Goal: Transaction & Acquisition: Purchase product/service

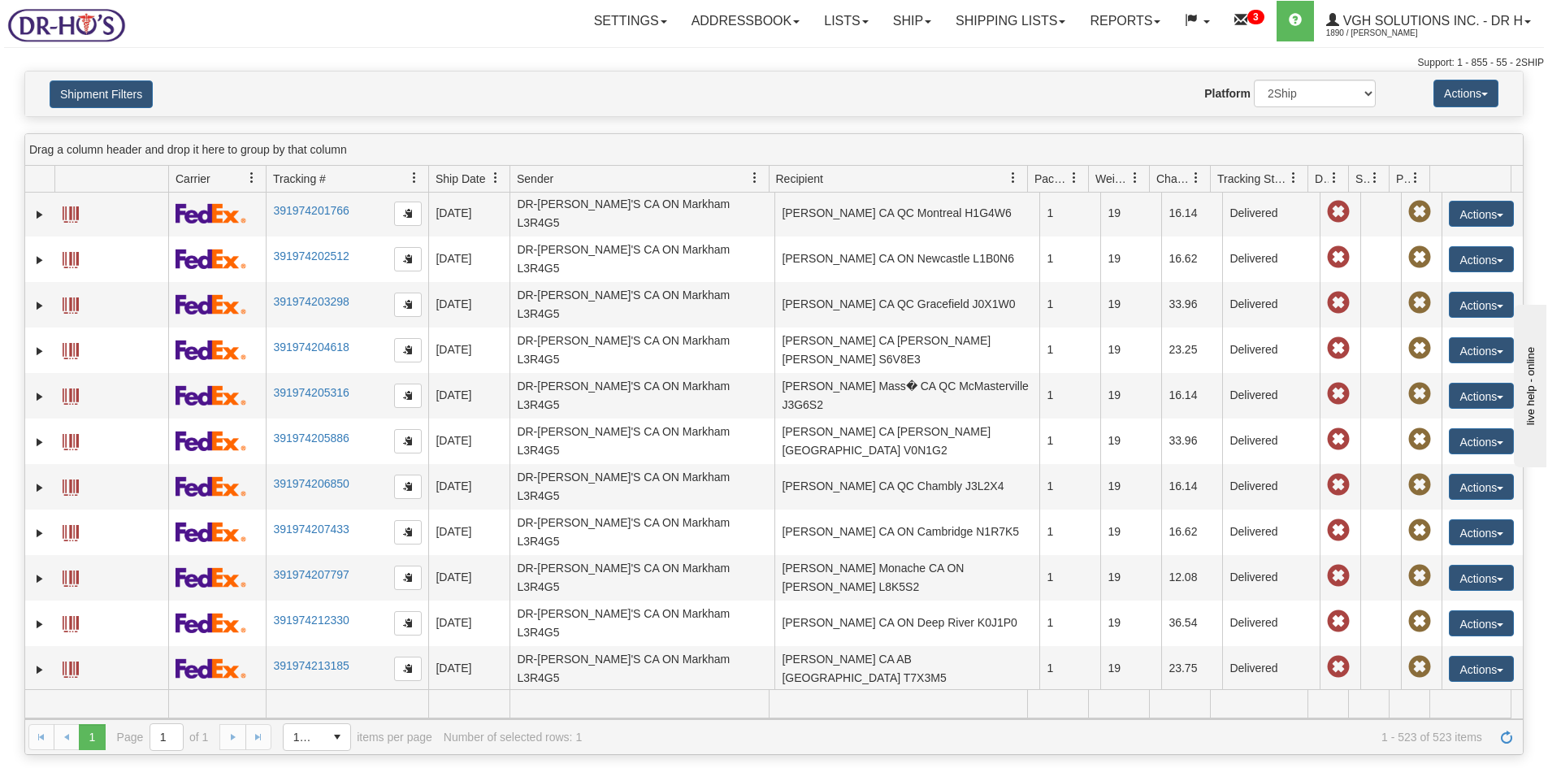
click at [834, 30] on link "Lists" at bounding box center [846, 21] width 68 height 41
click at [891, 17] on link "Ship" at bounding box center [912, 21] width 63 height 41
click at [869, 75] on span "OnHold / Order Queue" at bounding box center [869, 77] width 115 height 13
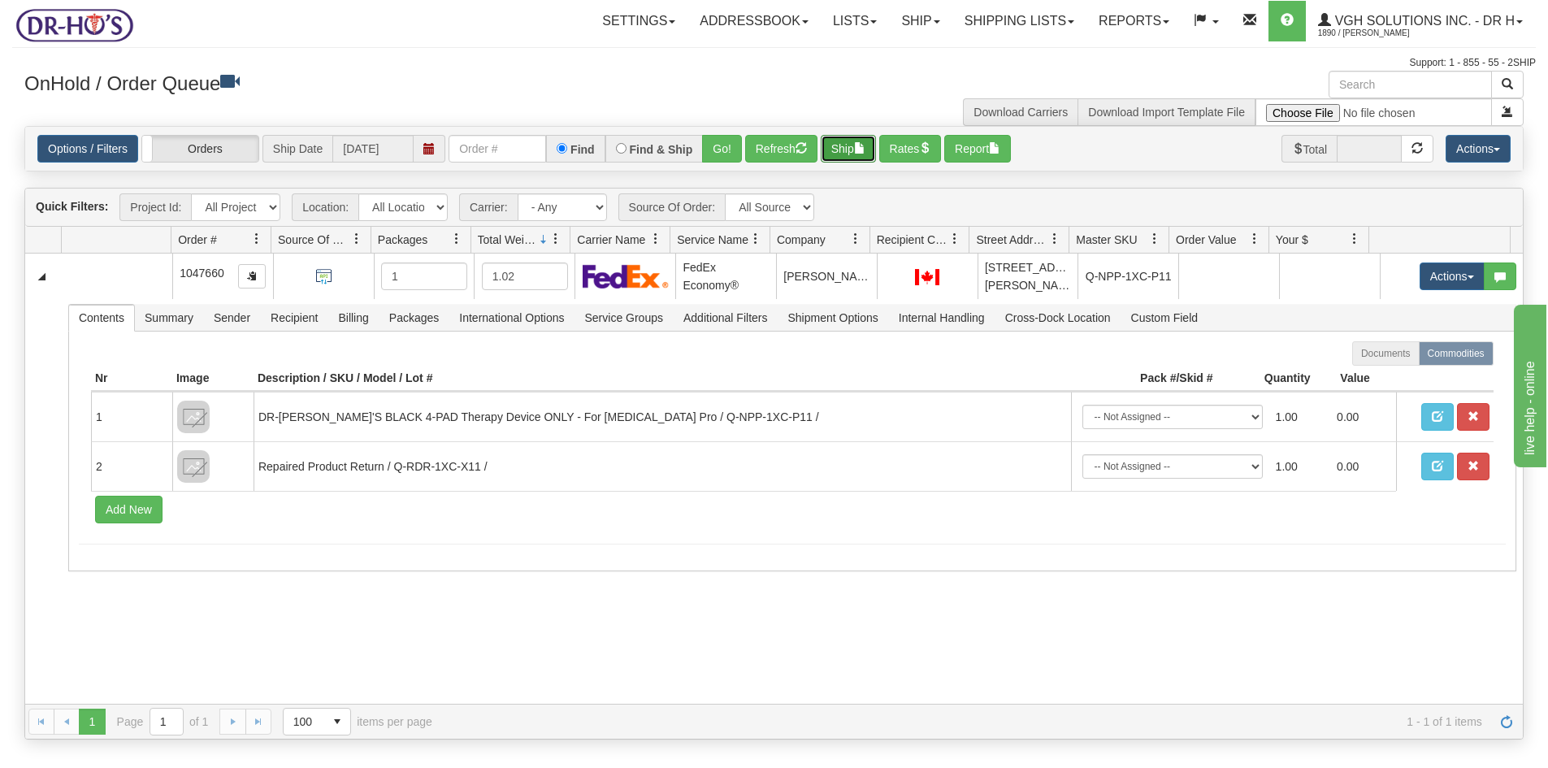
click at [849, 149] on button "Ship" at bounding box center [848, 149] width 55 height 28
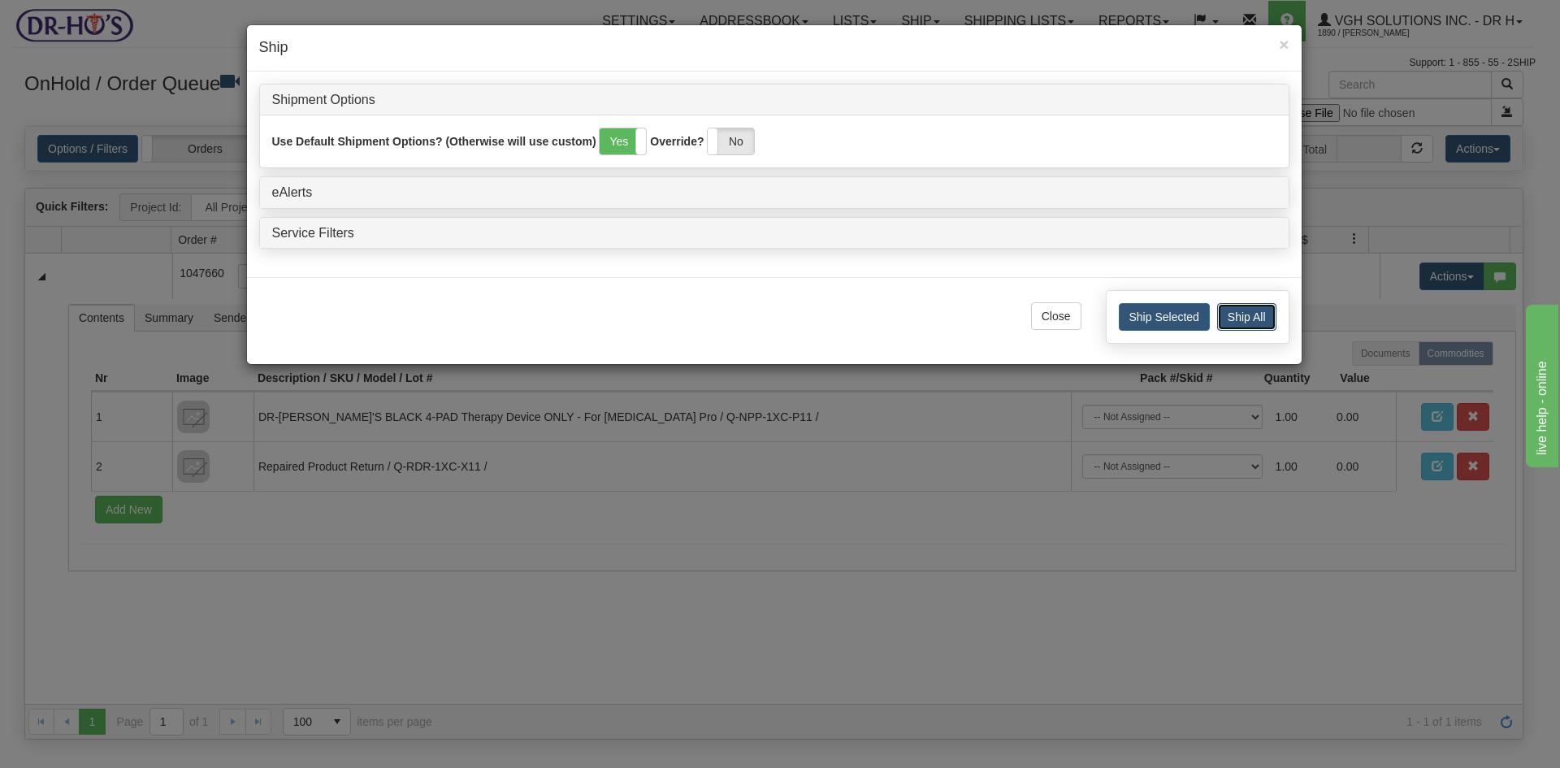
click at [1250, 311] on button "Ship All" at bounding box center [1246, 317] width 59 height 28
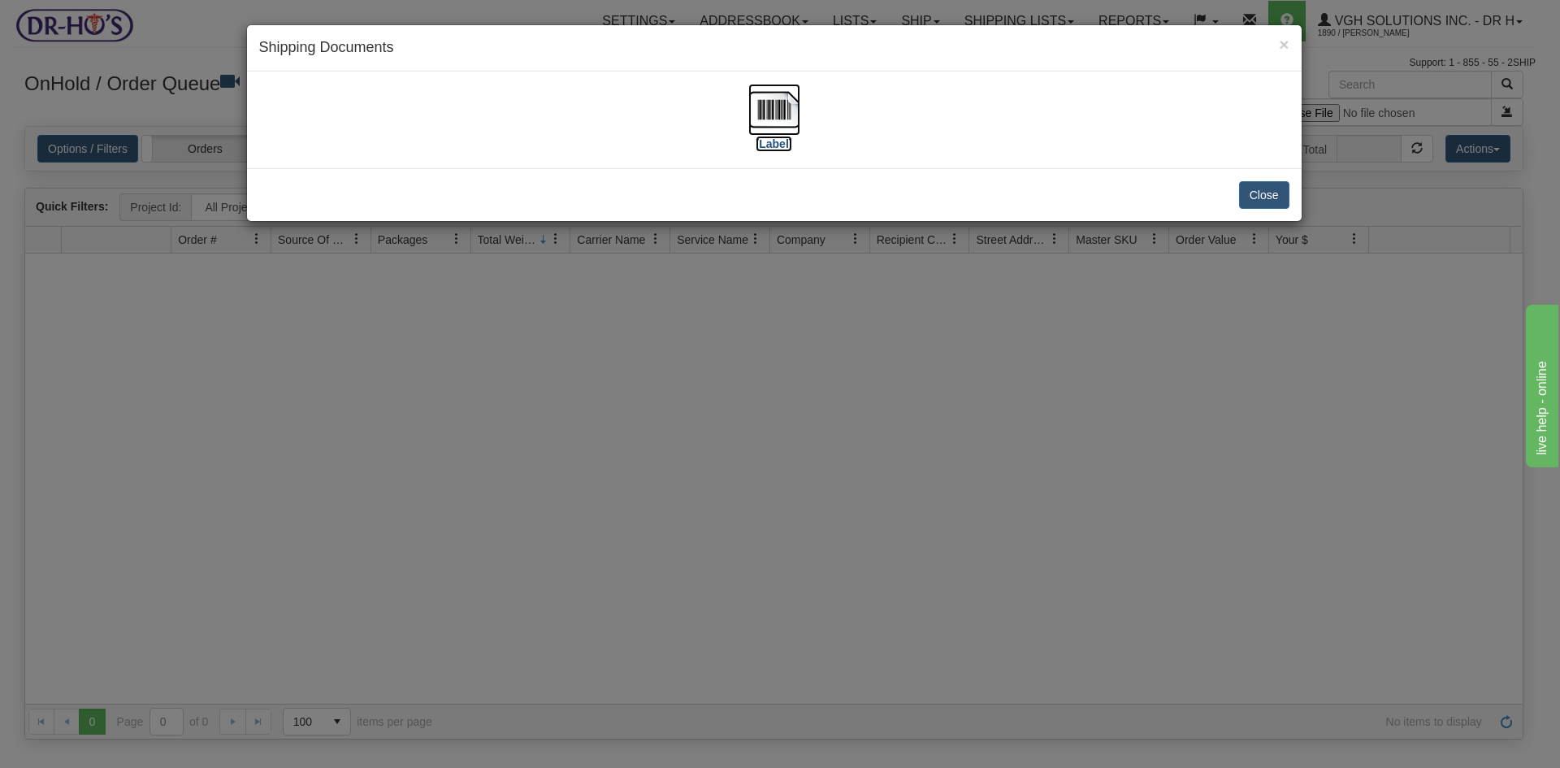
click at [769, 93] on img at bounding box center [774, 110] width 52 height 52
click at [1253, 189] on button "Close" at bounding box center [1264, 195] width 50 height 28
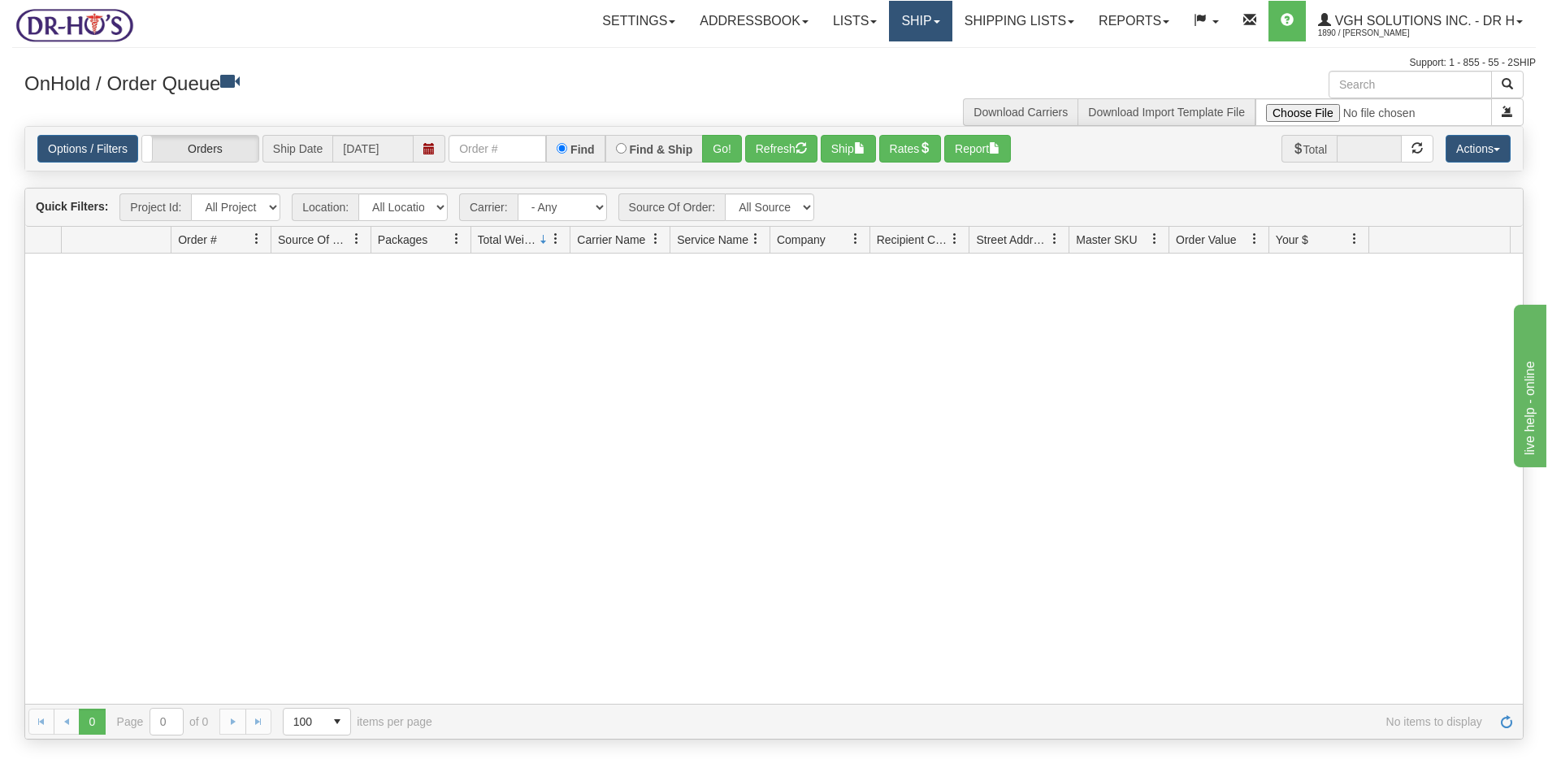
click at [904, 28] on link "Ship" at bounding box center [920, 21] width 63 height 41
click at [833, 54] on span "Ship Screen" at bounding box center [852, 56] width 62 height 13
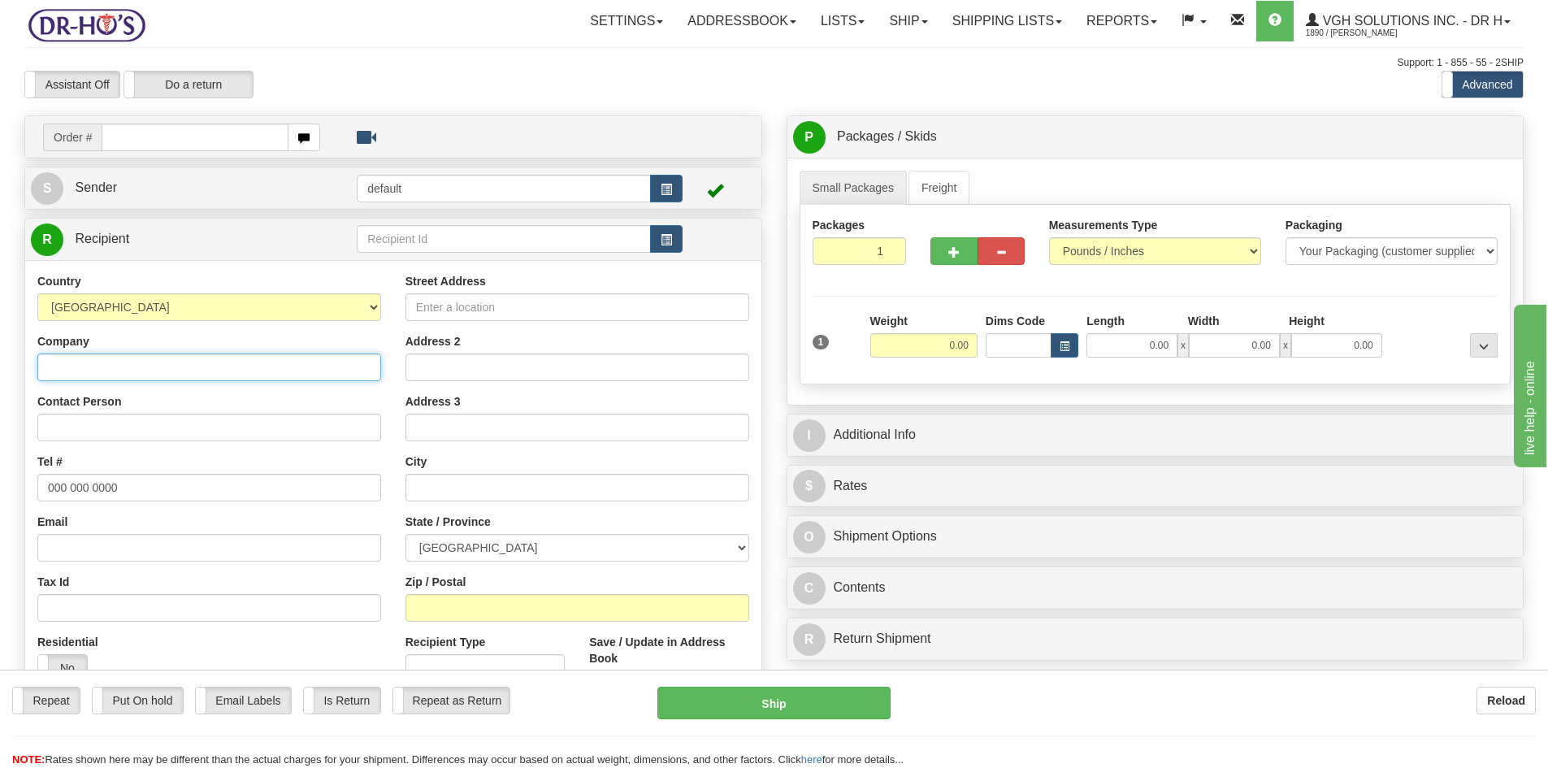
click at [61, 366] on input "Company" at bounding box center [209, 367] width 344 height 28
type input "PATTISON FOOD GROUP"
click at [464, 304] on input "Street Address" at bounding box center [577, 307] width 344 height 28
type input "BOX 7200"
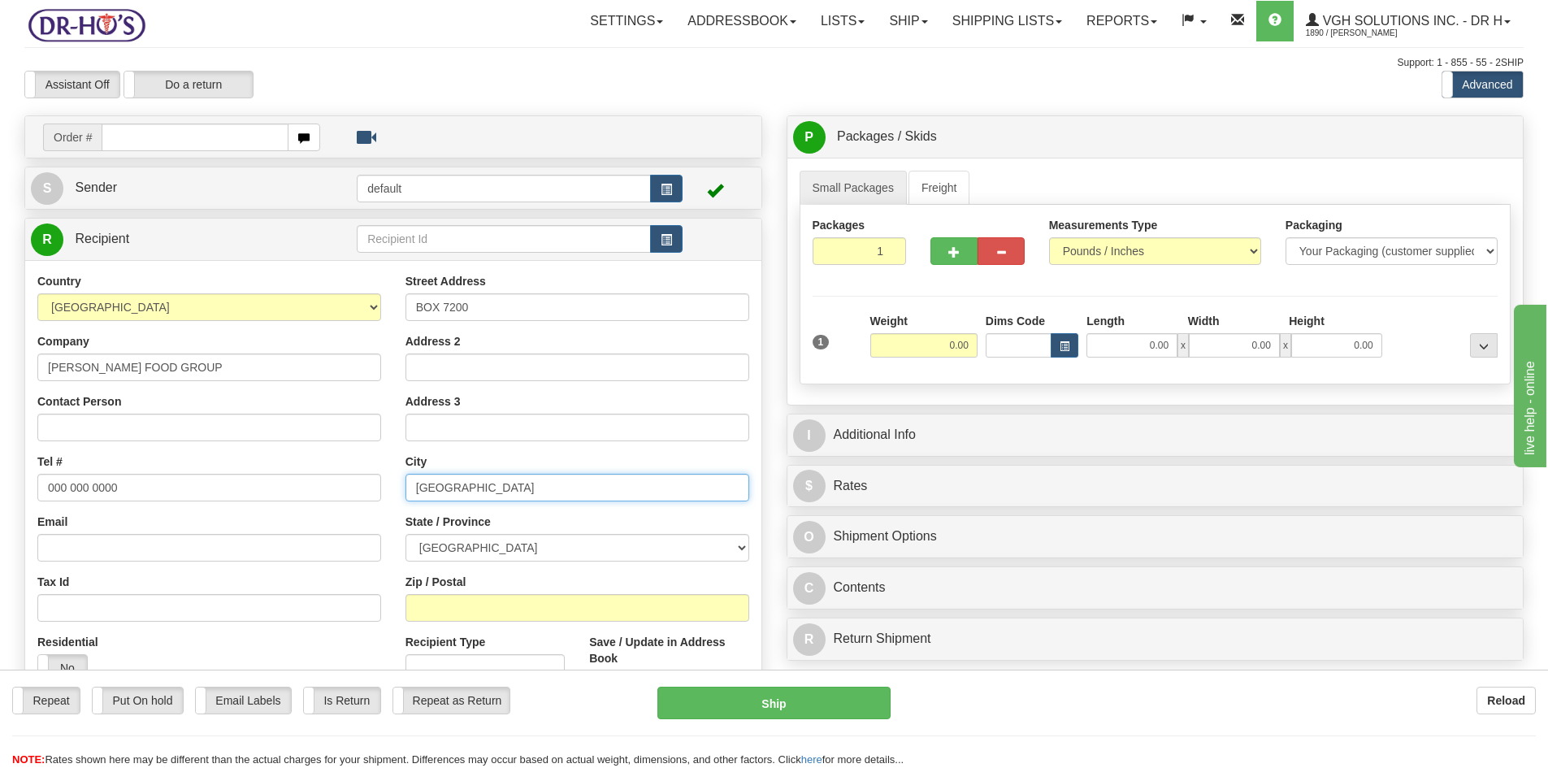
type input "VANCOUVER"
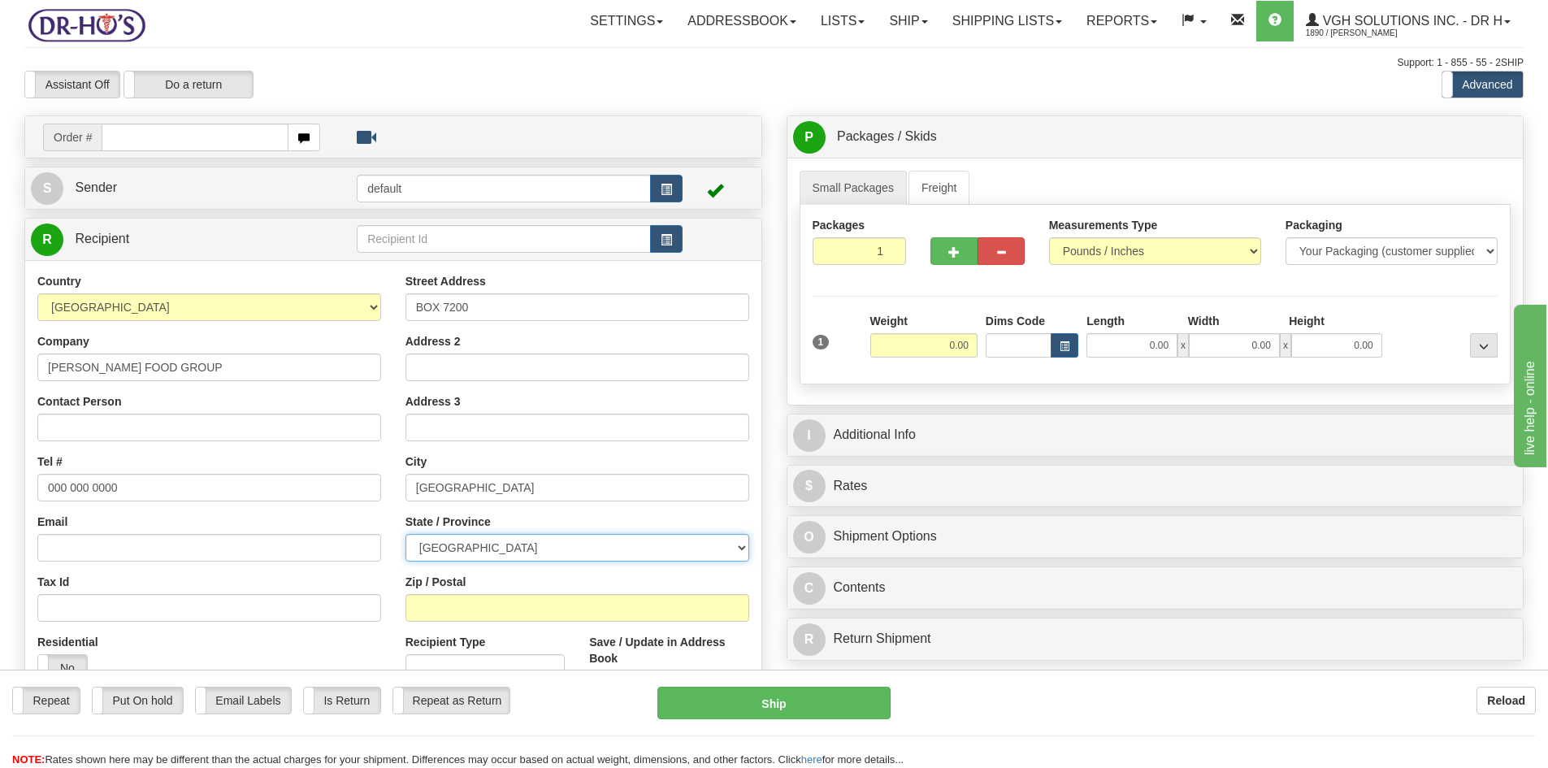
select select "BC"
type input "v"
type input "V6B4E4"
drag, startPoint x: 930, startPoint y: 348, endPoint x: 1000, endPoint y: 348, distance: 69.9
click at [1004, 348] on div "1 Weight 0.00 Dims Code 0.00" at bounding box center [1155, 342] width 694 height 58
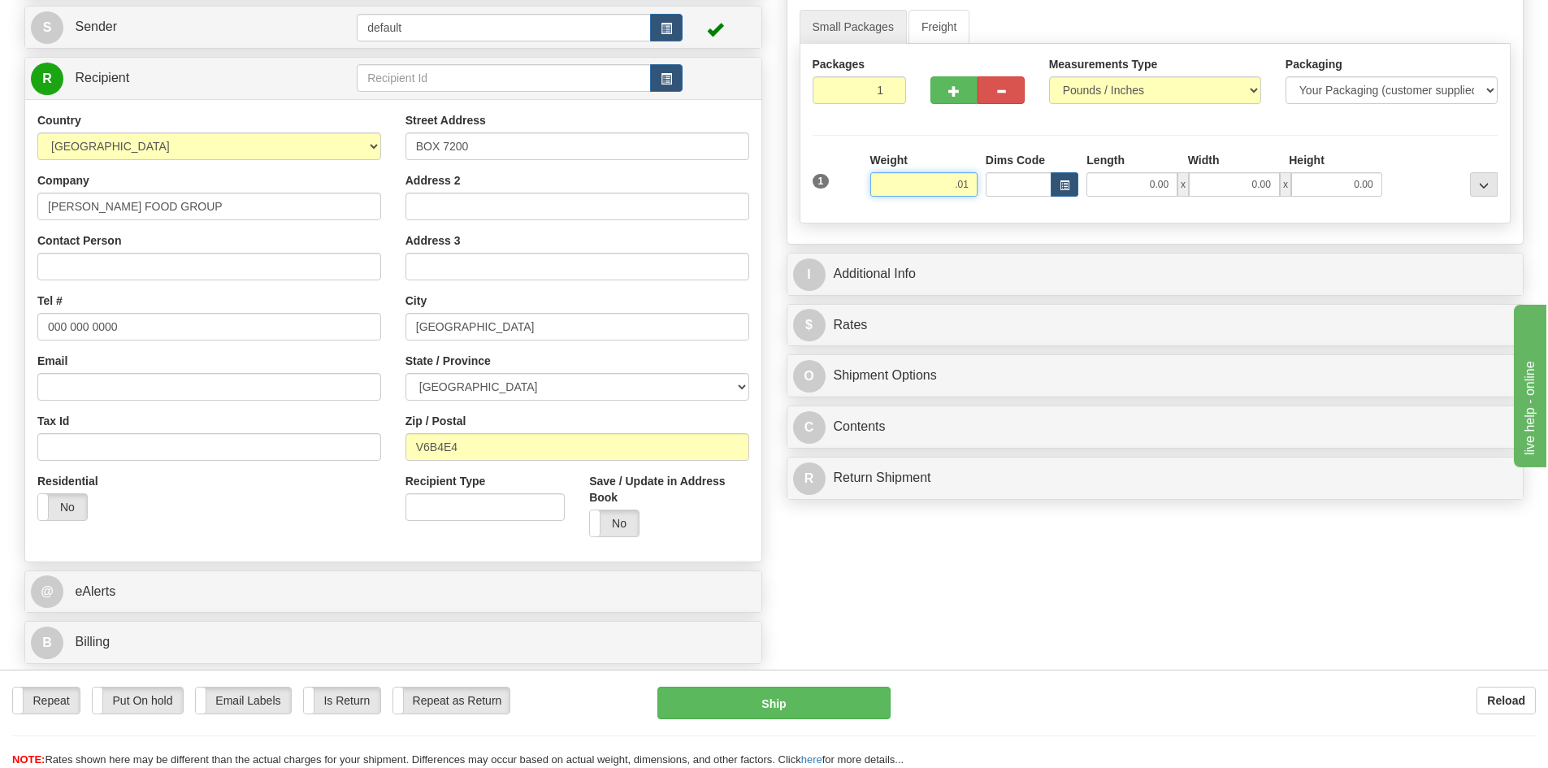
scroll to position [162, 0]
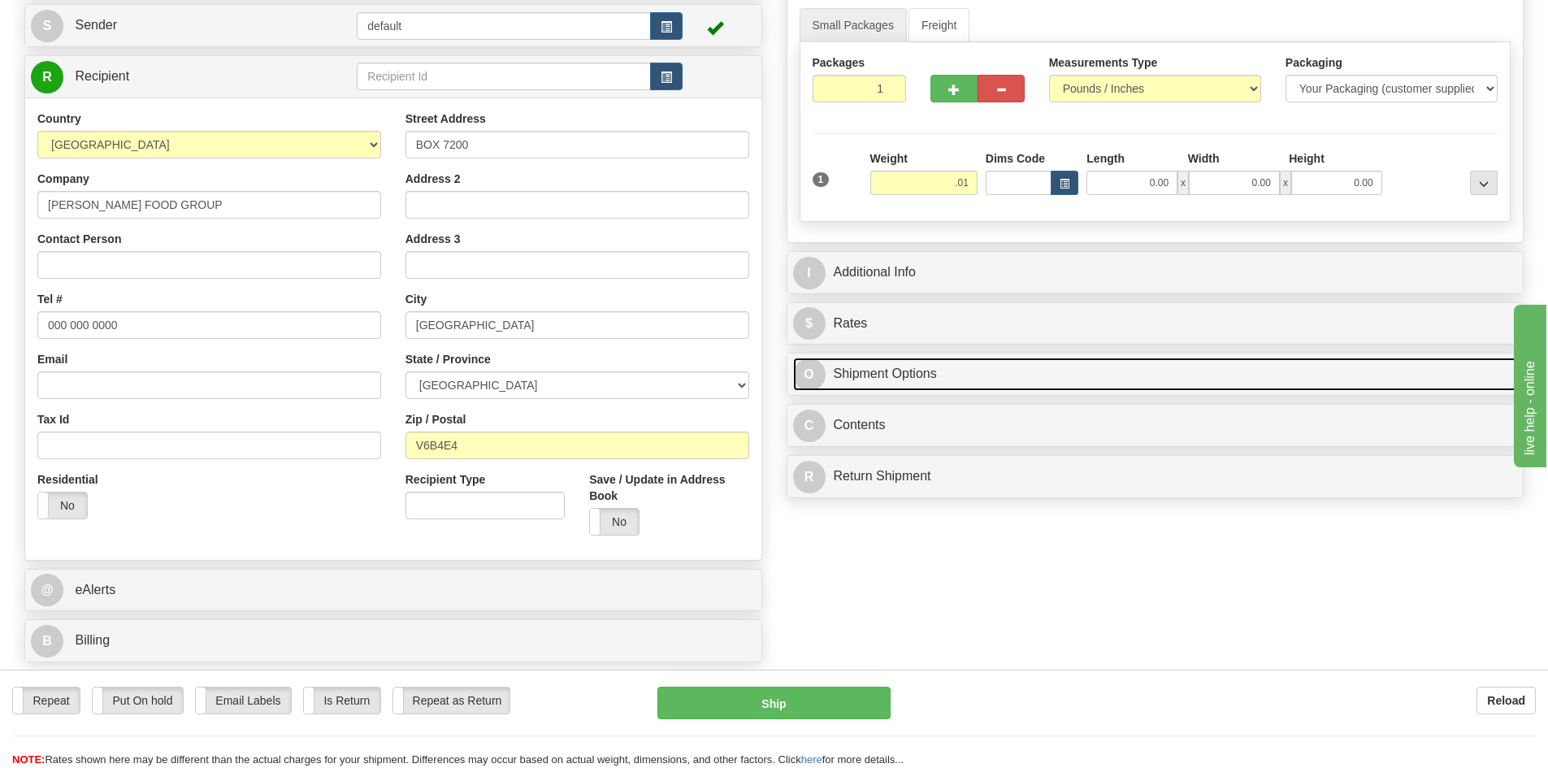
type input "0.01"
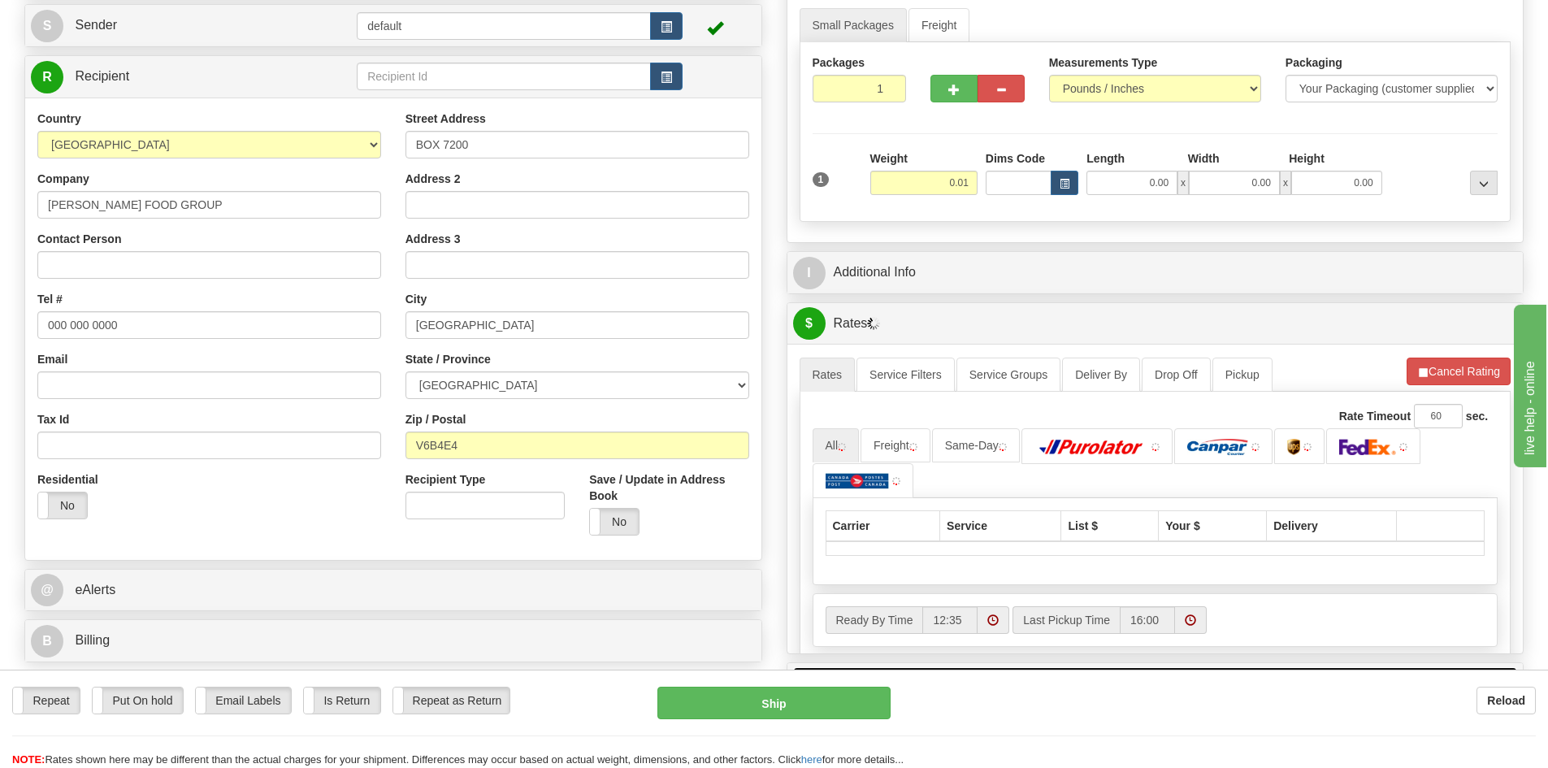
click at [972, 667] on link "O Shipment Options" at bounding box center [1155, 683] width 725 height 33
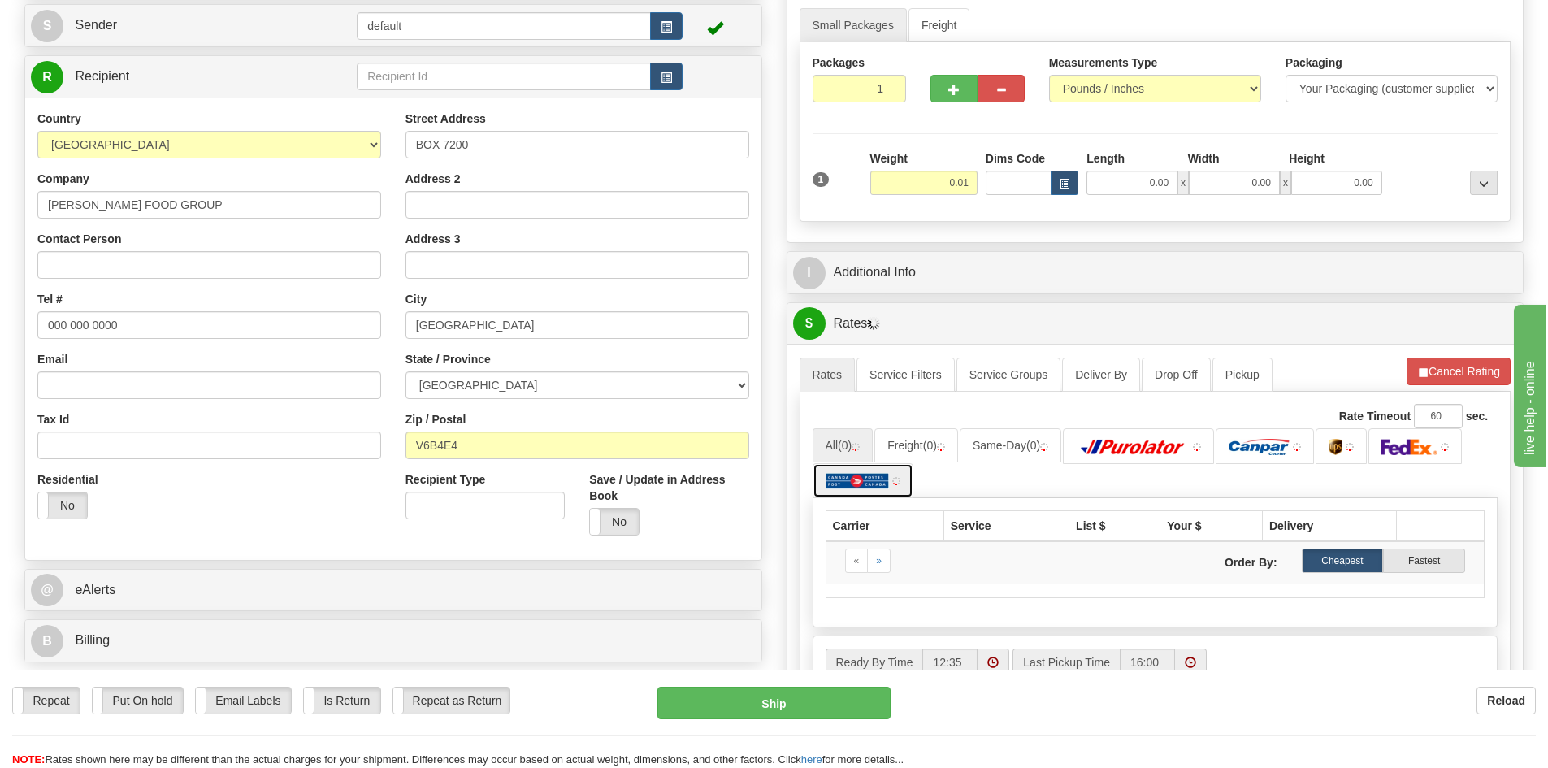
click at [864, 484] on img at bounding box center [857, 481] width 64 height 16
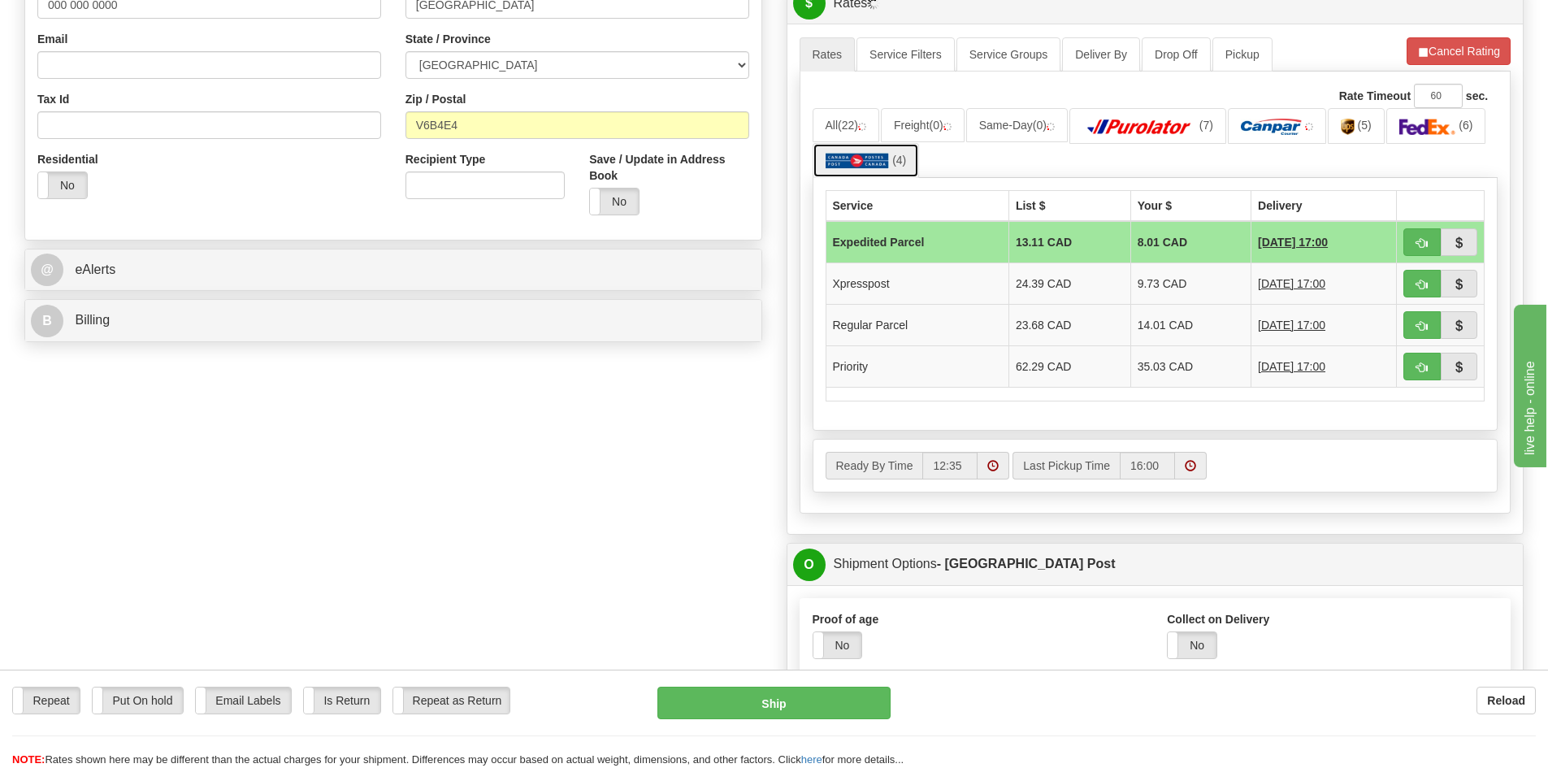
scroll to position [650, 0]
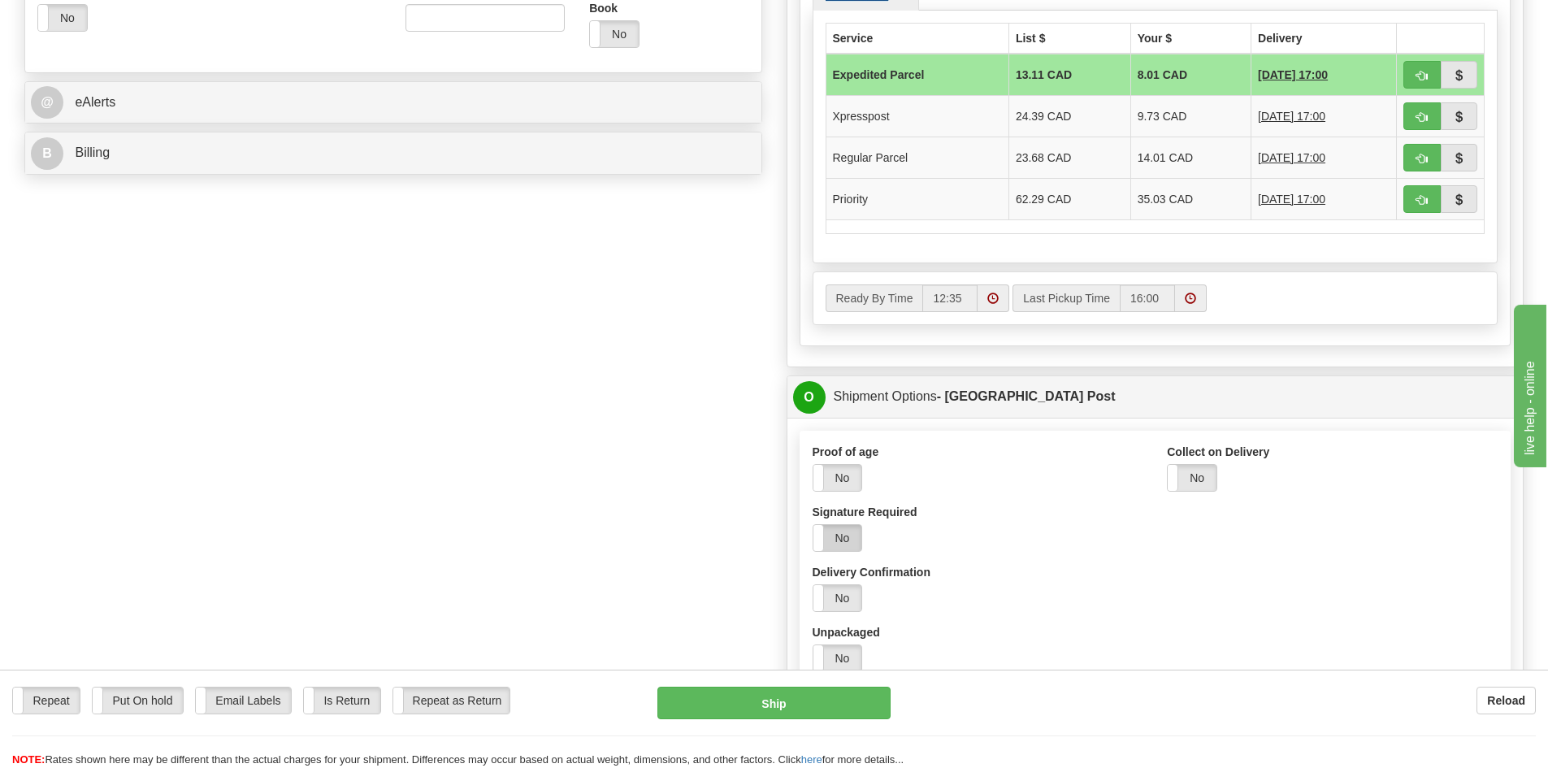
click at [837, 531] on label "No" at bounding box center [837, 538] width 49 height 26
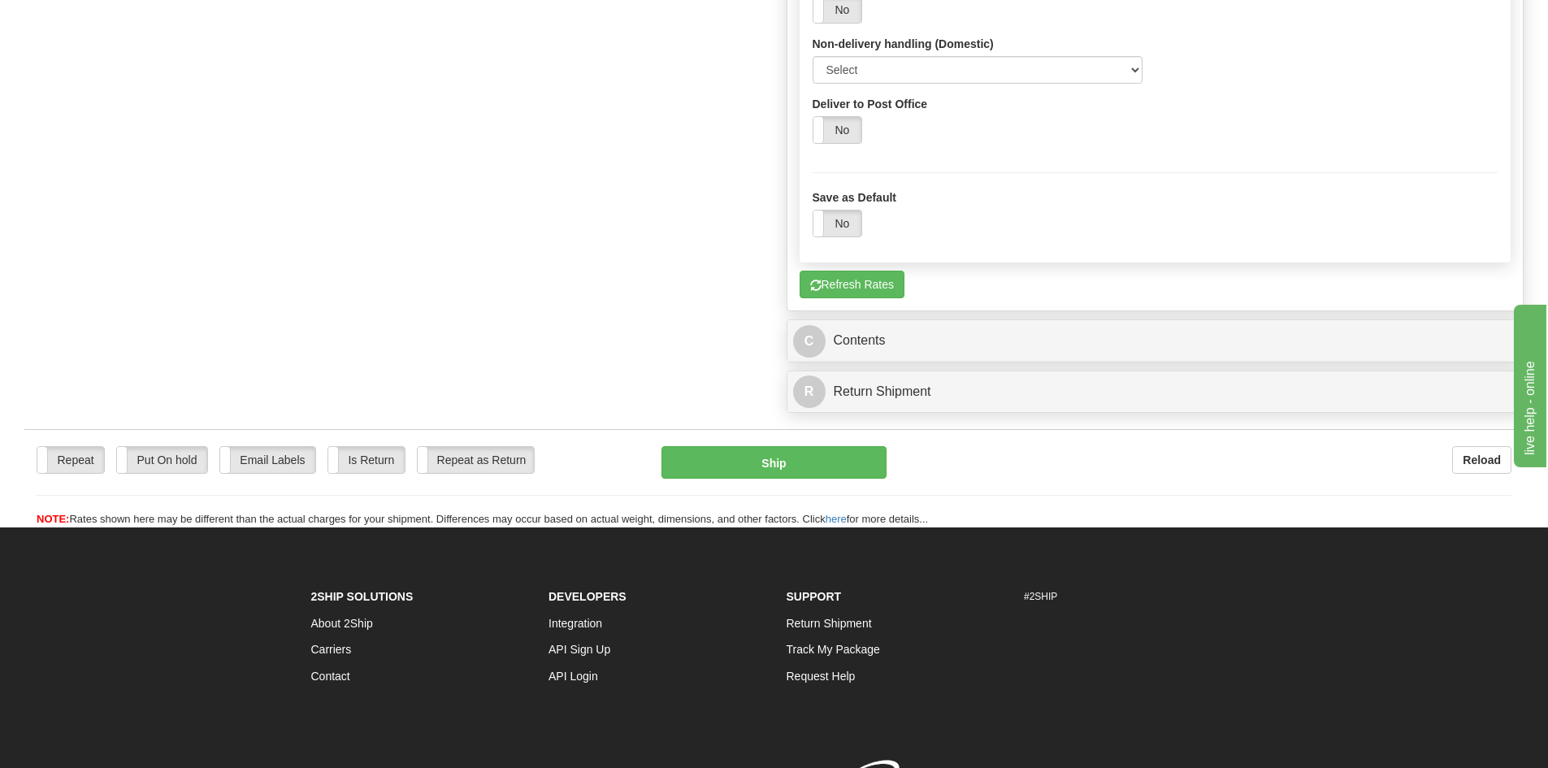
scroll to position [1300, 0]
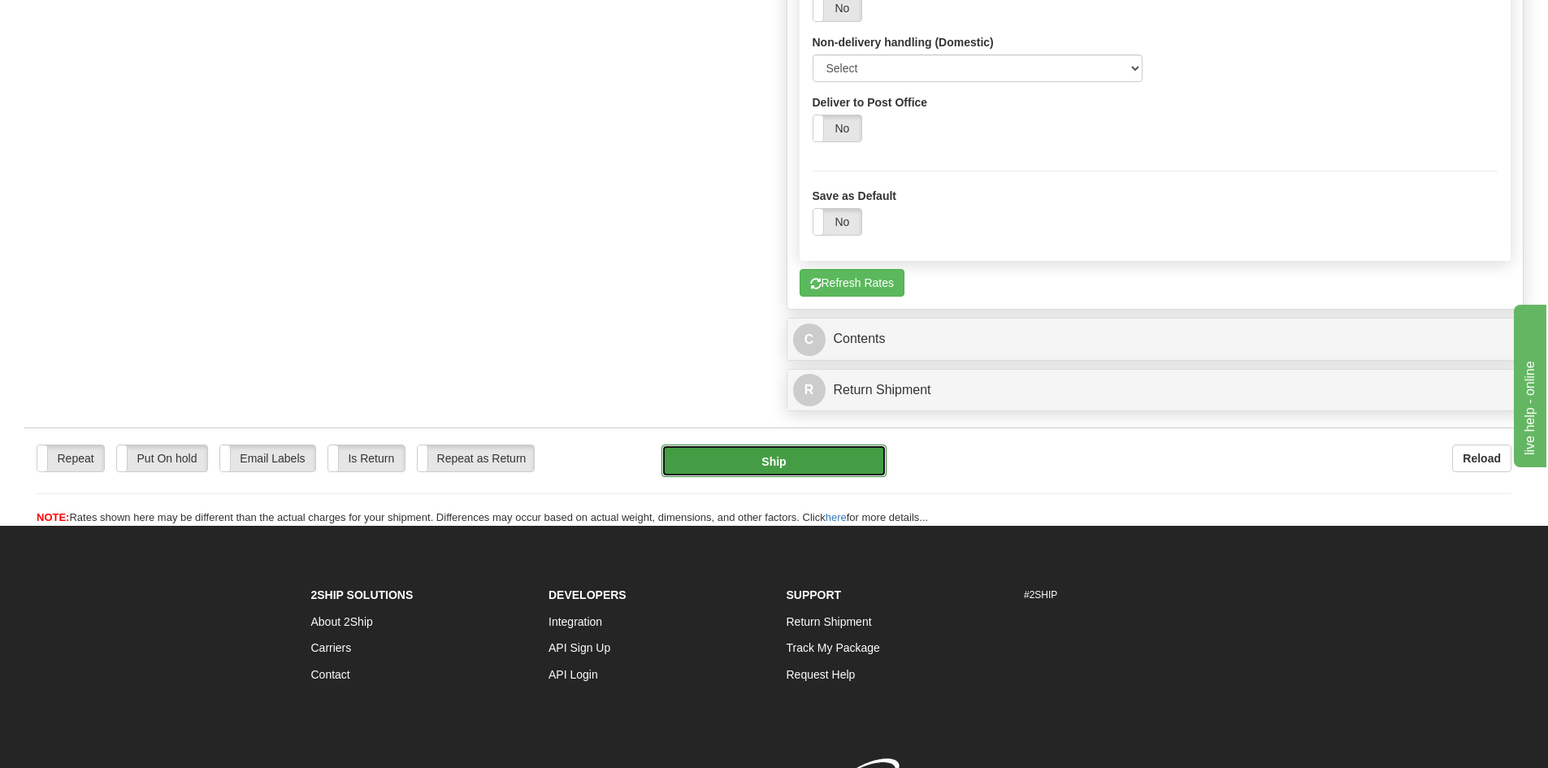
click at [789, 470] on button "Ship" at bounding box center [773, 460] width 225 height 32
type input "DOM.EP"
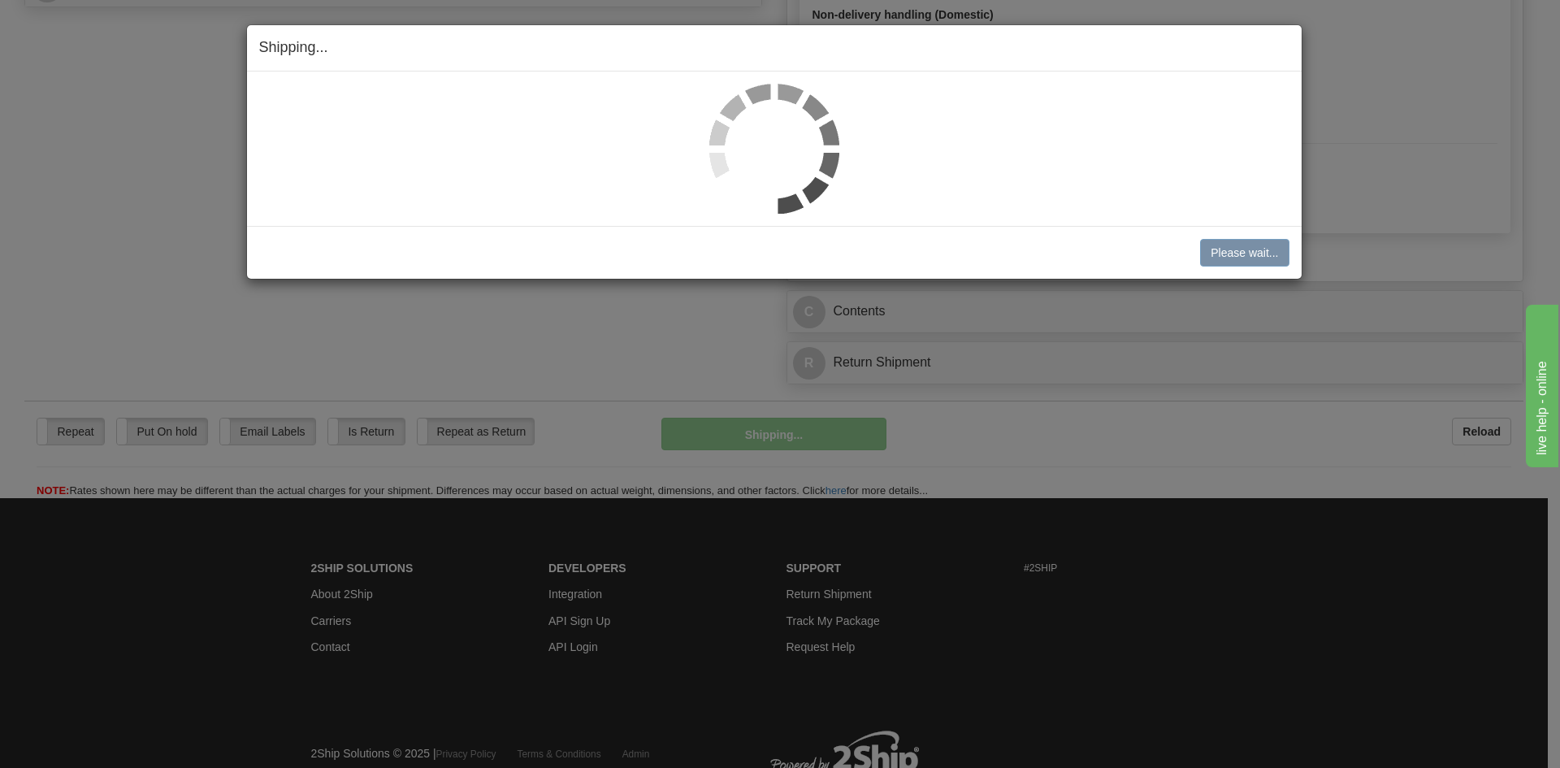
scroll to position [791, 0]
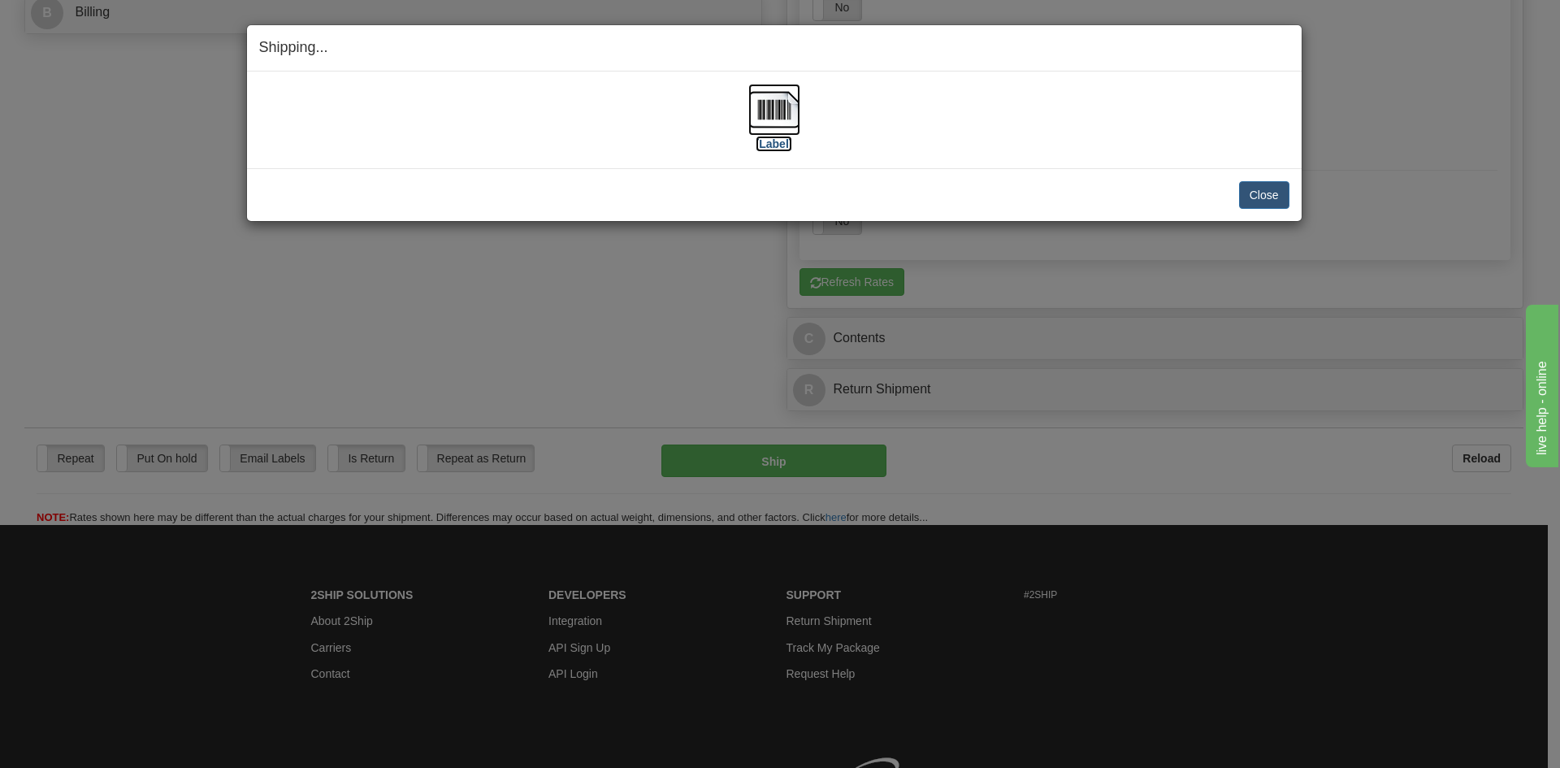
click at [775, 106] on img at bounding box center [774, 110] width 52 height 52
click at [1272, 201] on button "Close" at bounding box center [1264, 195] width 50 height 28
